Goal: Transaction & Acquisition: Purchase product/service

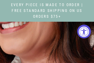
select select "3"
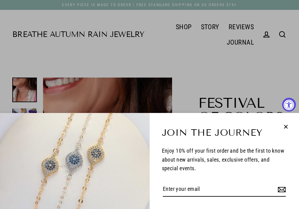
click at [94, 63] on icon "button" at bounding box center [286, 127] width 8 height 8
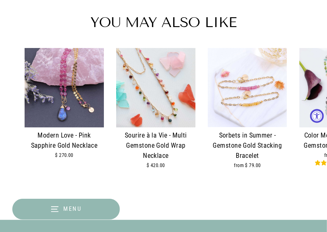
scroll to position [970, 0]
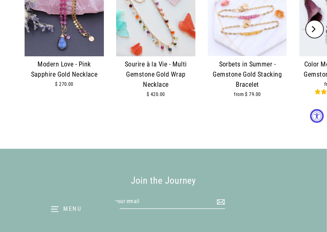
click at [94, 63] on div "Sorbets in Summer - Gemstone Gold Stacking Bracelet" at bounding box center [247, 74] width 79 height 30
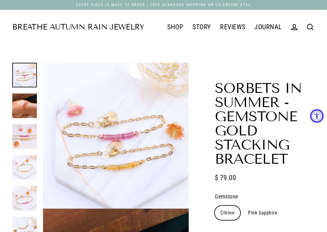
select select "3"
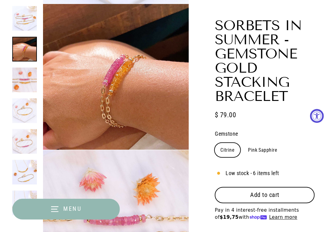
scroll to position [205, 0]
click at [278, 194] on span "Add to cart" at bounding box center [264, 194] width 29 height 7
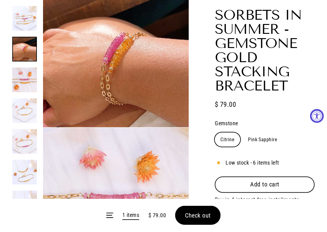
scroll to position [239, 0]
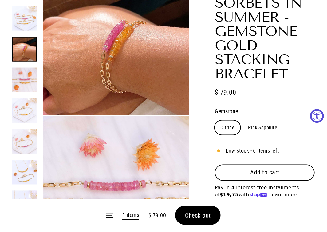
click at [207, 213] on span "Check out" at bounding box center [198, 214] width 26 height 7
